Goal: Task Accomplishment & Management: Complete application form

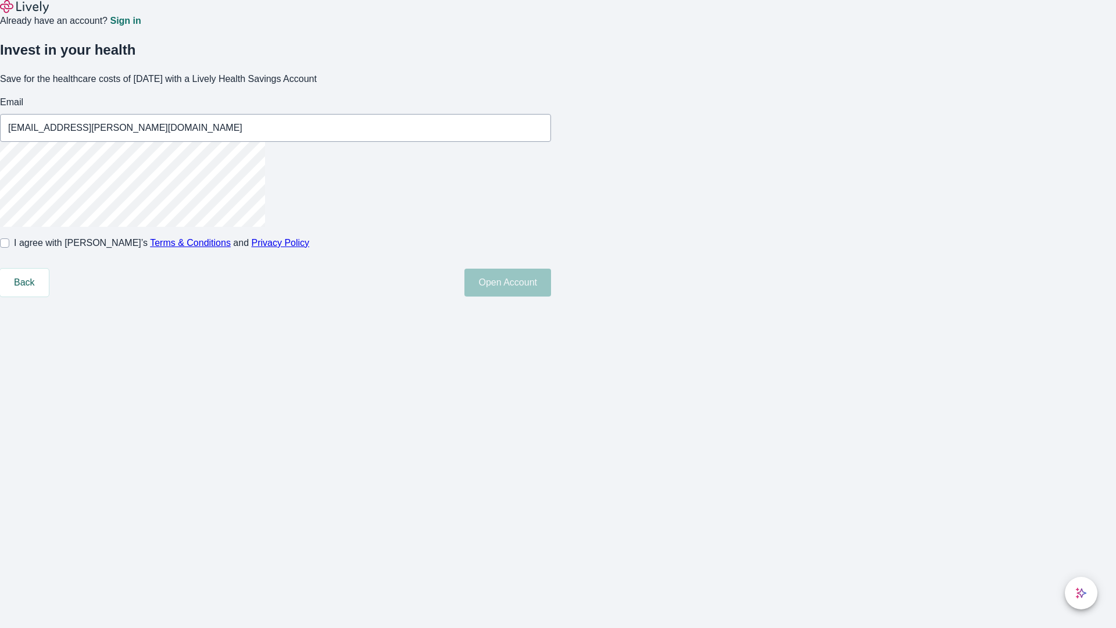
click at [9, 248] on input "I agree with Lively’s Terms & Conditions and Privacy Policy" at bounding box center [4, 242] width 9 height 9
checkbox input "true"
click at [551, 297] on button "Open Account" at bounding box center [508, 283] width 87 height 28
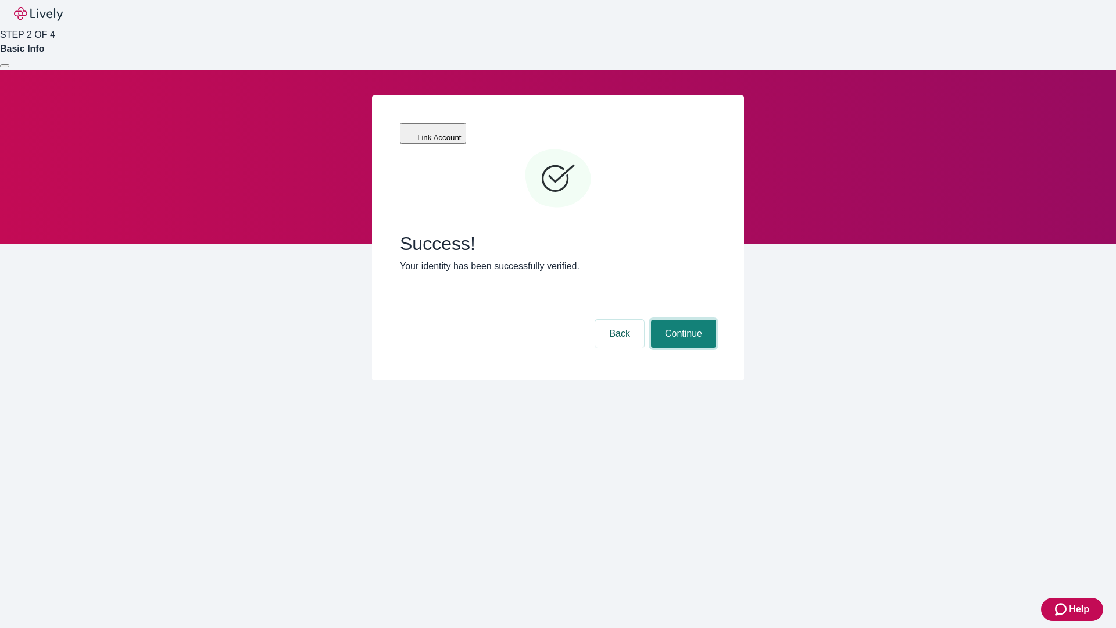
click at [682, 320] on button "Continue" at bounding box center [683, 334] width 65 height 28
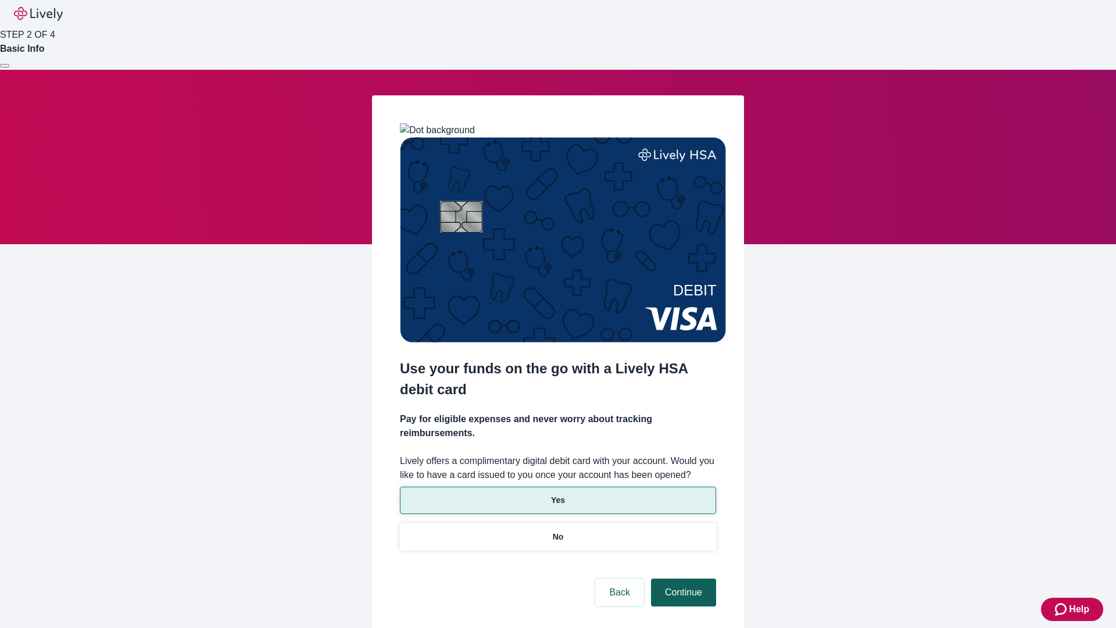
click at [558, 494] on p "Yes" at bounding box center [558, 500] width 14 height 12
click at [682, 578] on button "Continue" at bounding box center [683, 592] width 65 height 28
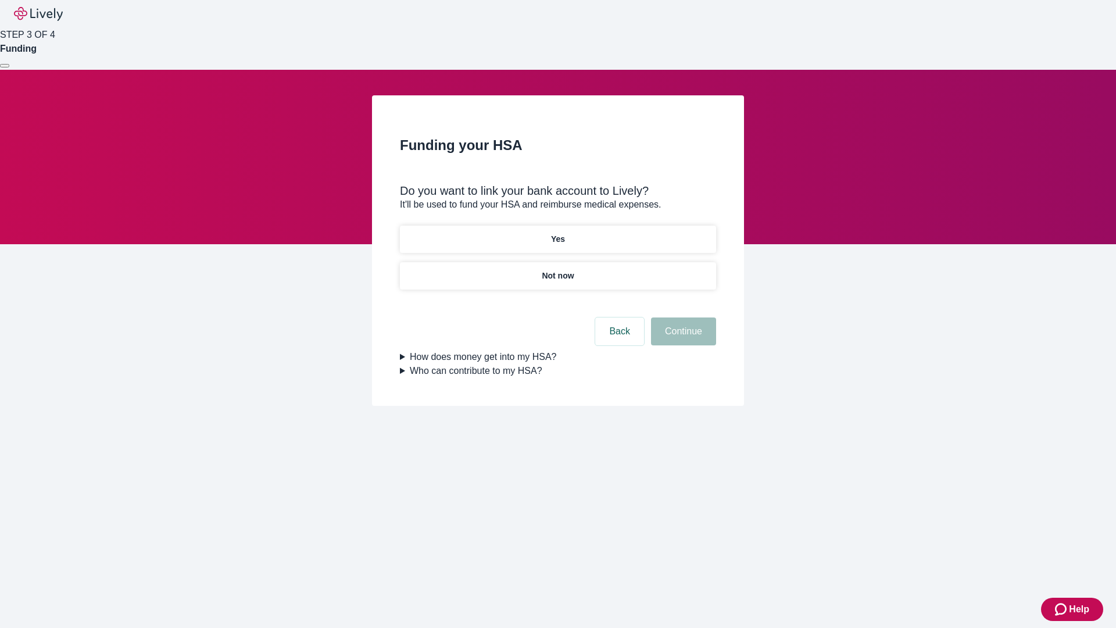
click at [558, 270] on p "Not now" at bounding box center [558, 276] width 32 height 12
click at [682, 338] on button "Continue" at bounding box center [683, 331] width 65 height 28
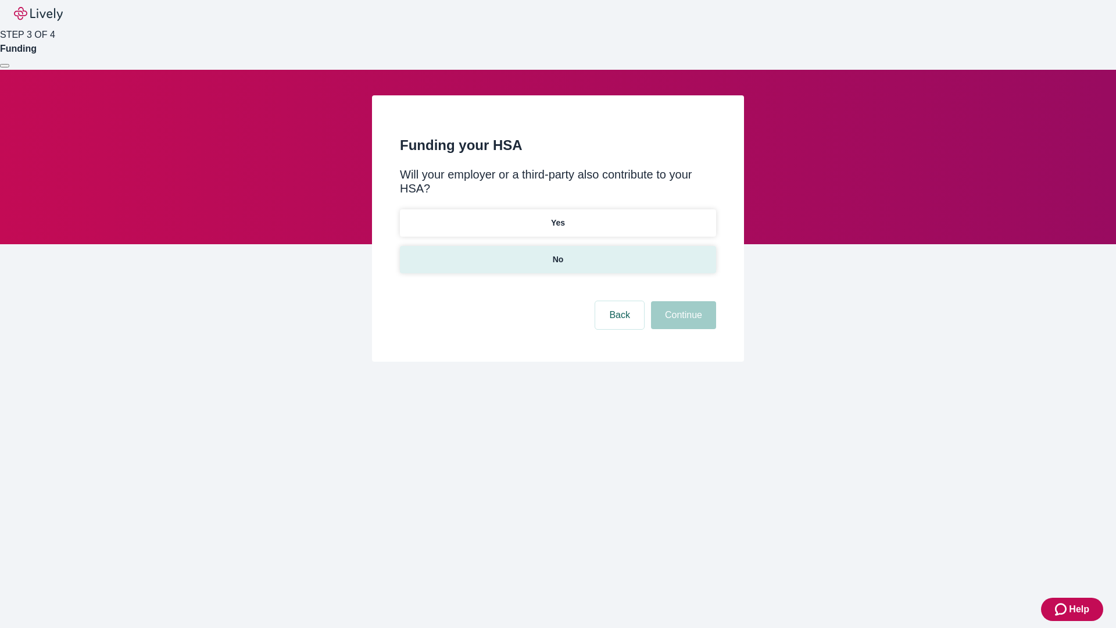
click at [558, 253] on p "No" at bounding box center [558, 259] width 11 height 12
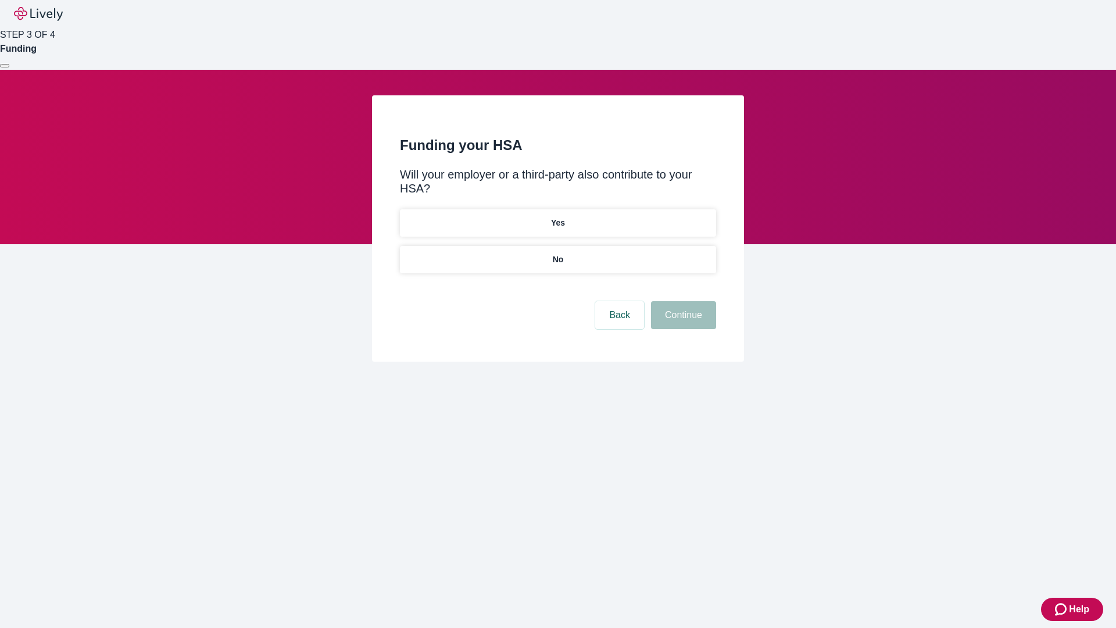
click at [682, 301] on button "Continue" at bounding box center [683, 315] width 65 height 28
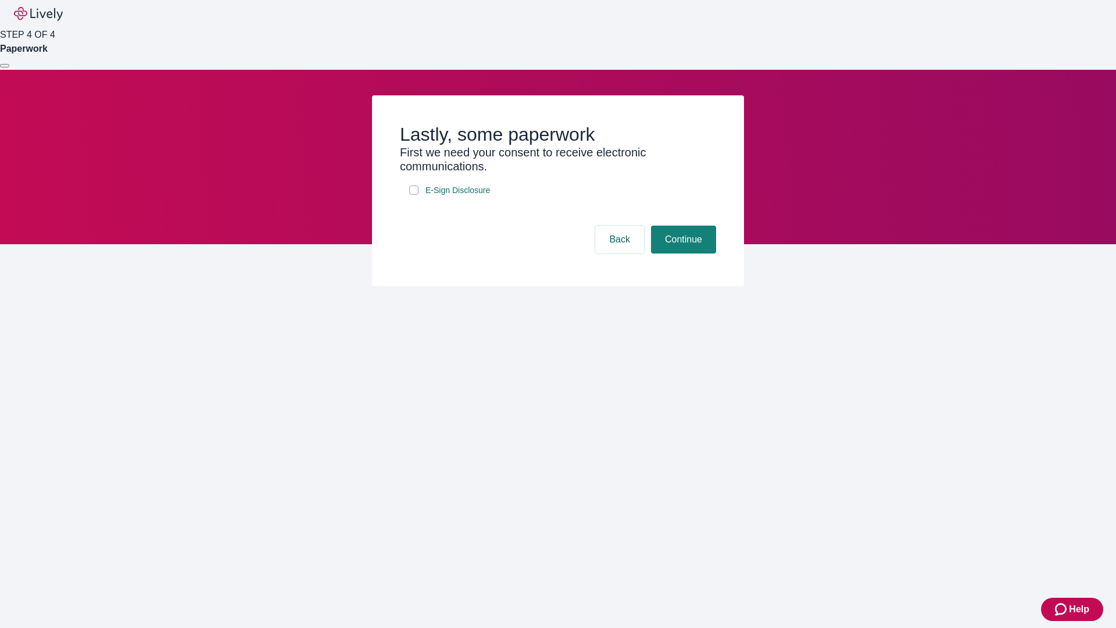
click at [414, 195] on input "E-Sign Disclosure" at bounding box center [413, 189] width 9 height 9
checkbox input "true"
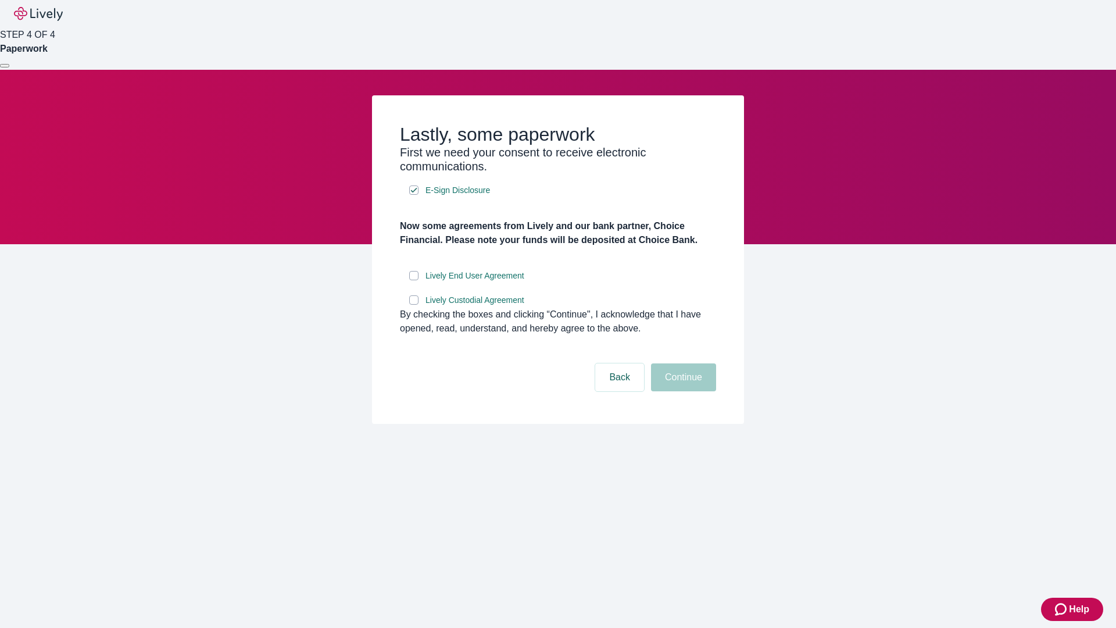
click at [414, 280] on input "Lively End User Agreement" at bounding box center [413, 275] width 9 height 9
checkbox input "true"
click at [414, 305] on input "Lively Custodial Agreement" at bounding box center [413, 299] width 9 height 9
checkbox input "true"
click at [682, 391] on button "Continue" at bounding box center [683, 377] width 65 height 28
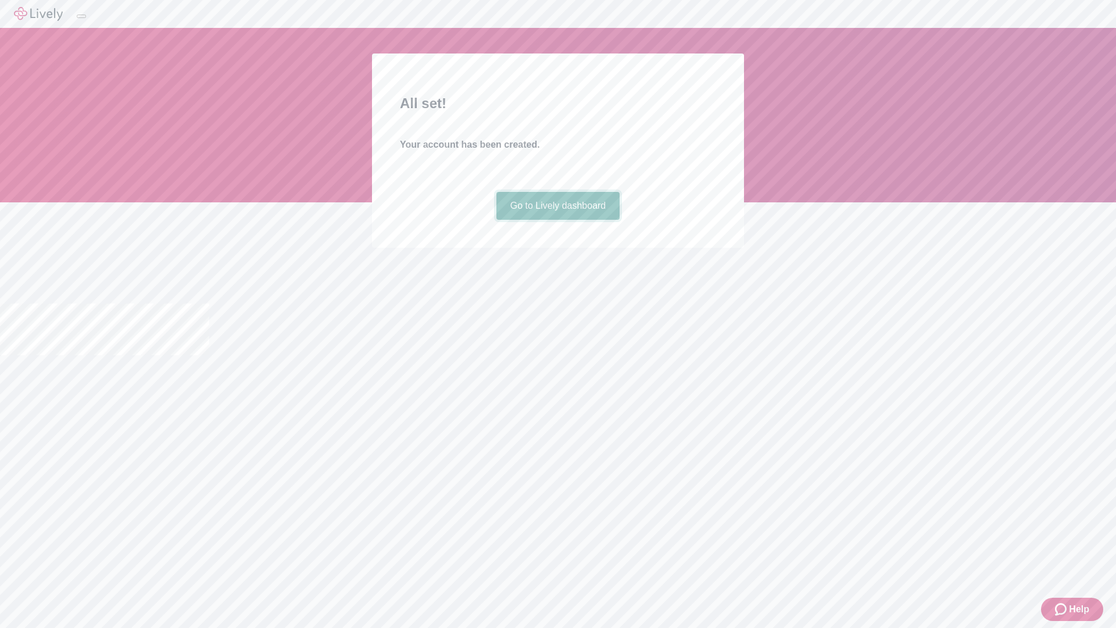
click at [558, 220] on link "Go to Lively dashboard" at bounding box center [559, 206] width 124 height 28
